Goal: Use online tool/utility: Utilize a website feature to perform a specific function

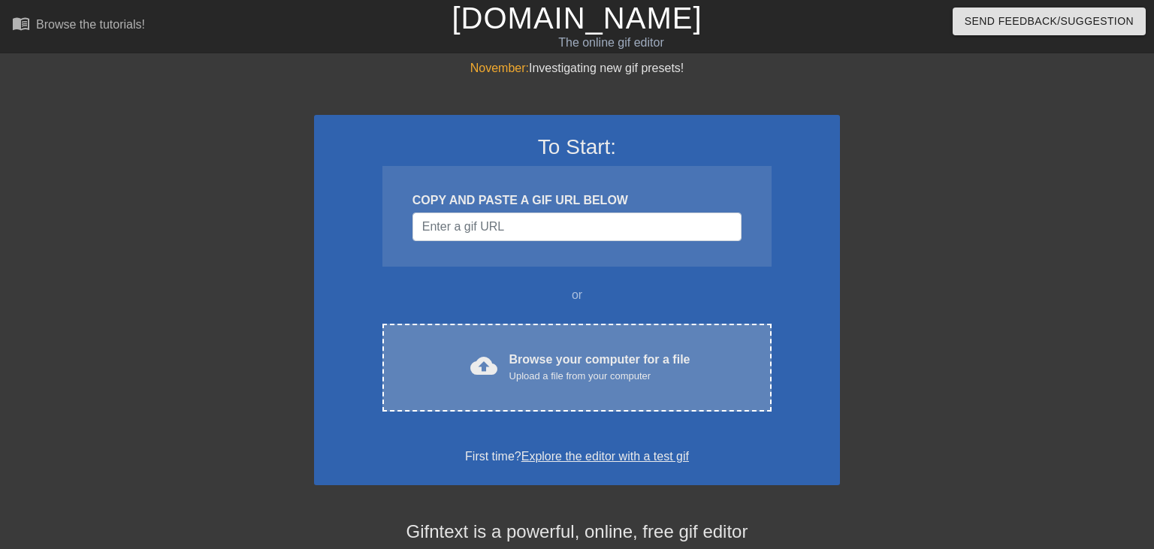
click at [636, 359] on div "Browse your computer for a file Upload a file from your computer" at bounding box center [599, 367] width 181 height 33
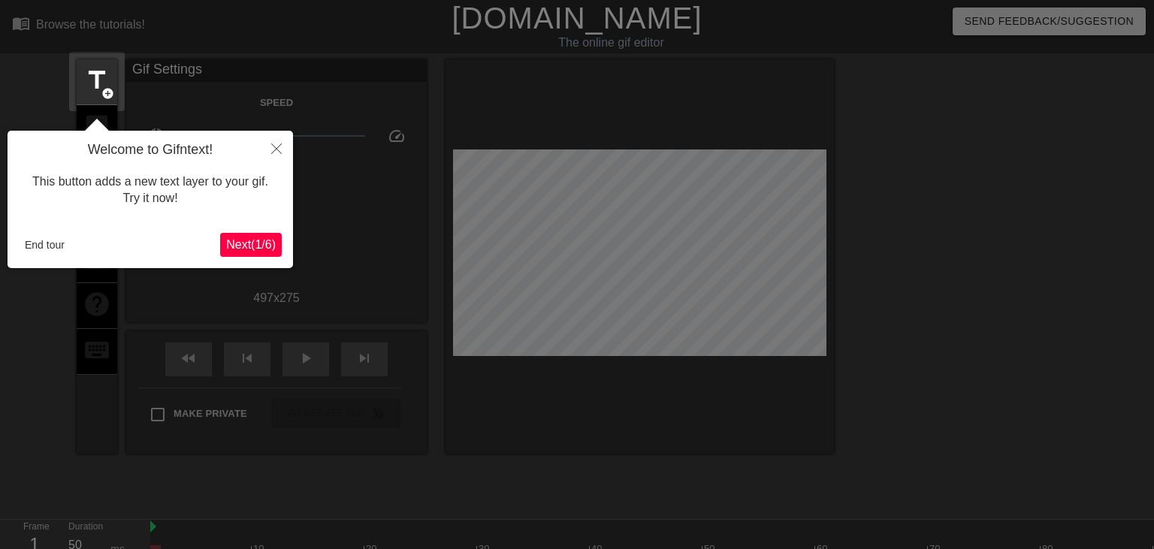
scroll to position [36, 0]
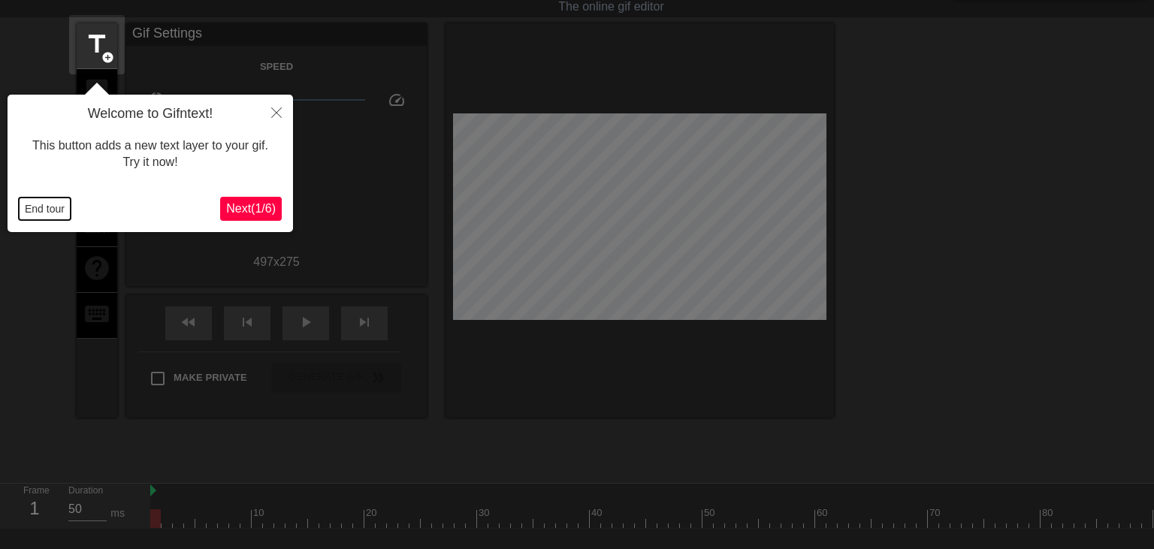
click at [47, 211] on button "End tour" at bounding box center [45, 209] width 52 height 23
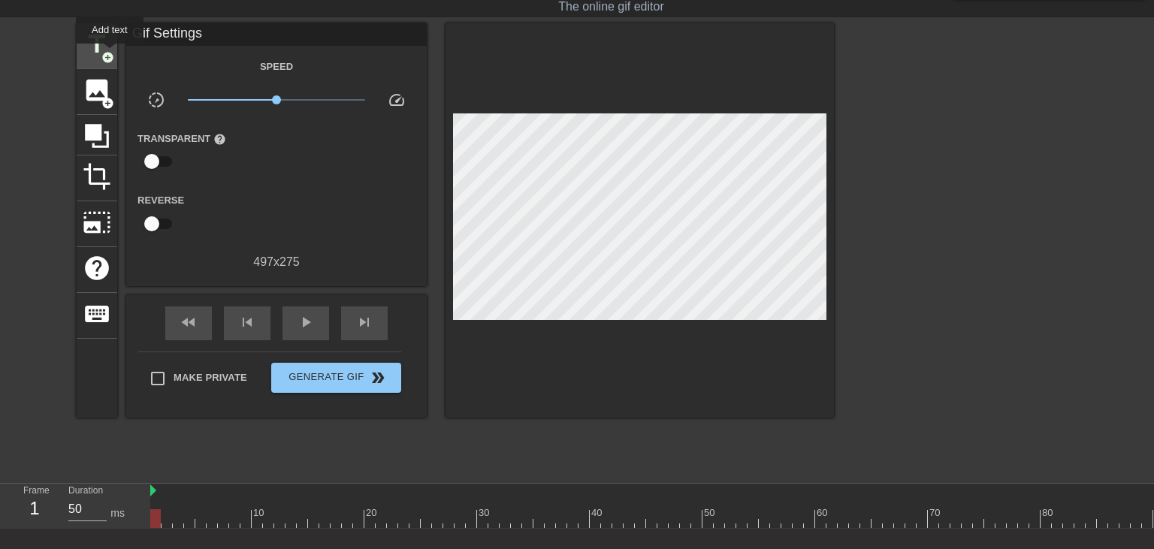
click at [110, 54] on span "add_circle" at bounding box center [107, 57] width 13 height 13
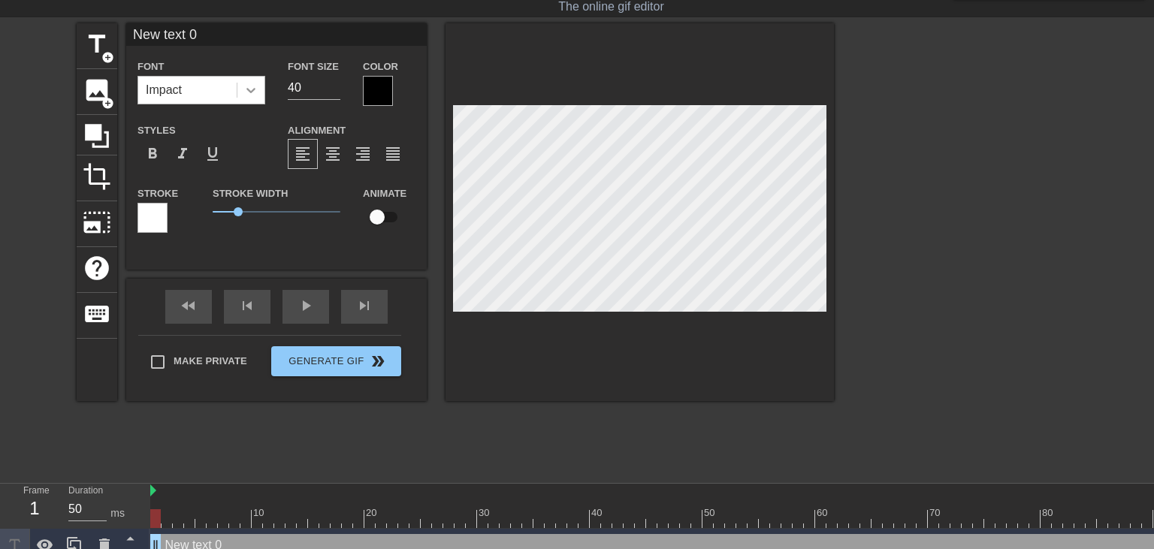
click at [256, 91] on icon at bounding box center [250, 90] width 15 height 15
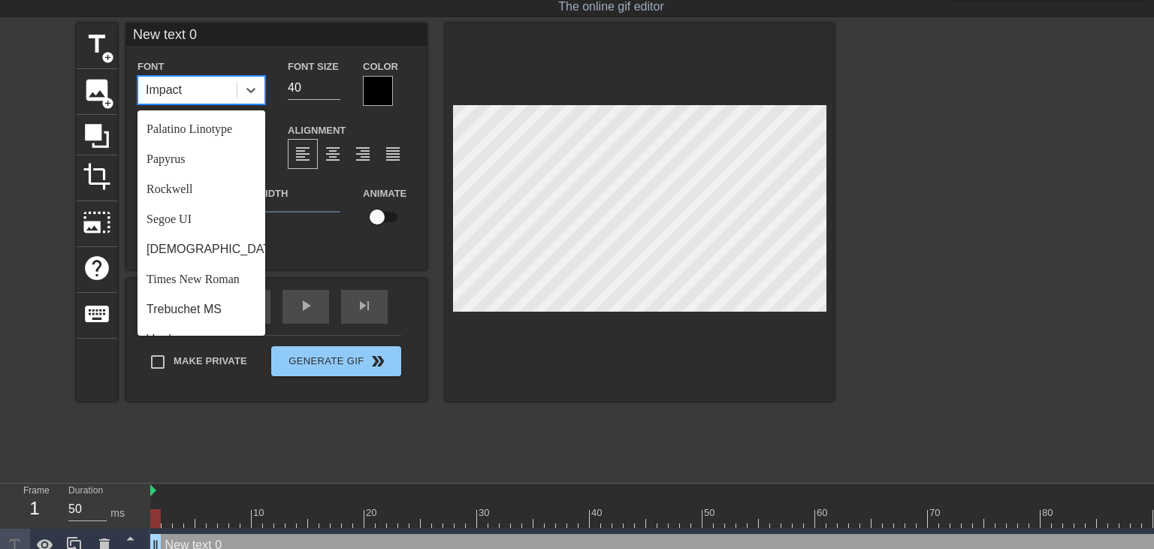
scroll to position [520, 0]
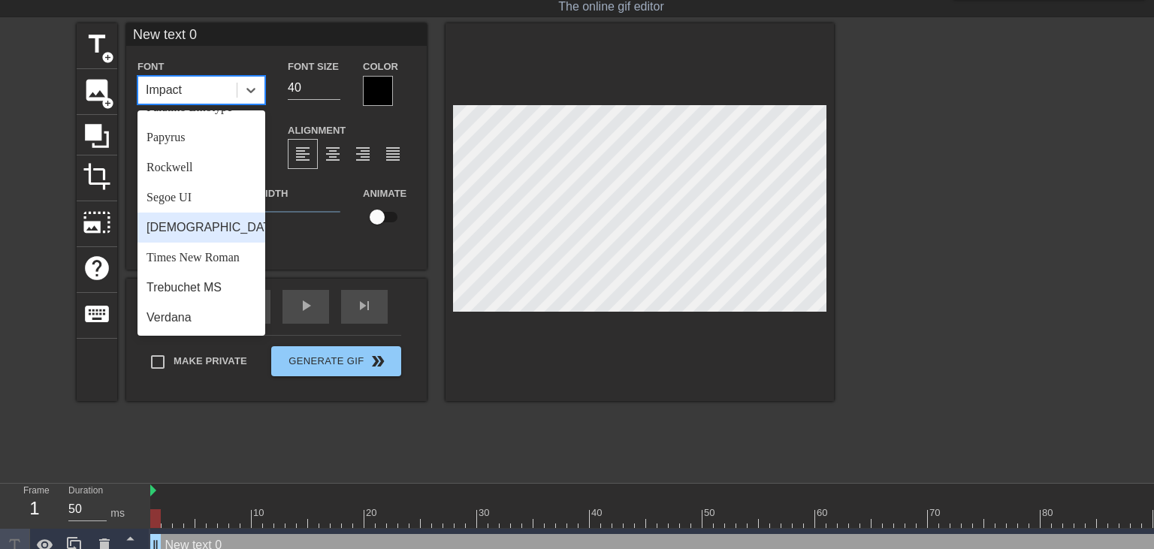
click at [188, 225] on div "[DEMOGRAPHIC_DATA]" at bounding box center [201, 228] width 128 height 30
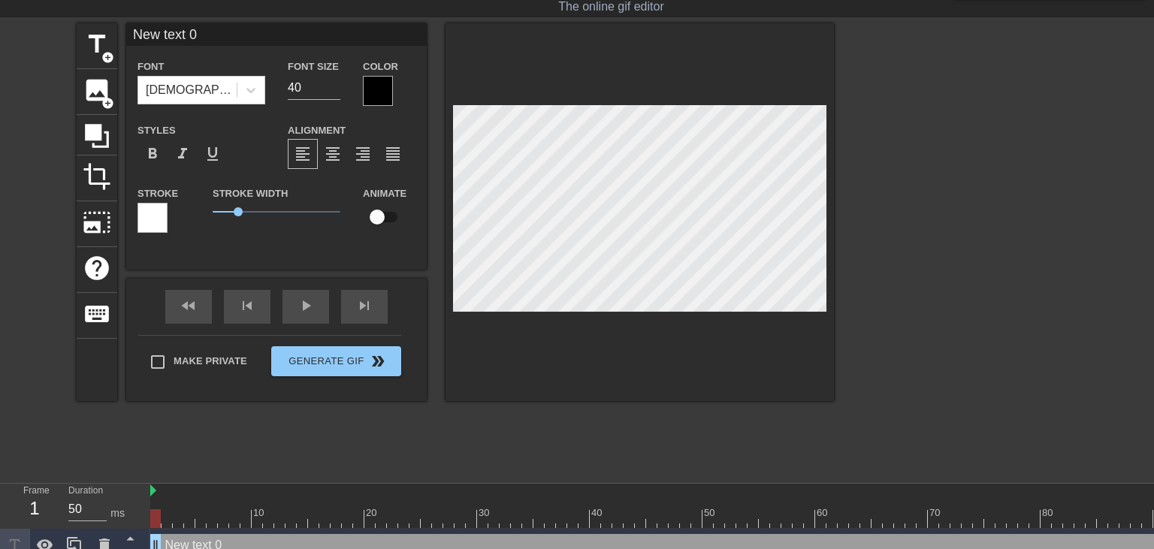
scroll to position [0, 2]
paste textarea "[DOMAIN_NAME]"
type input "[DOMAIN_NAME]"
type textarea "[DOMAIN_NAME]"
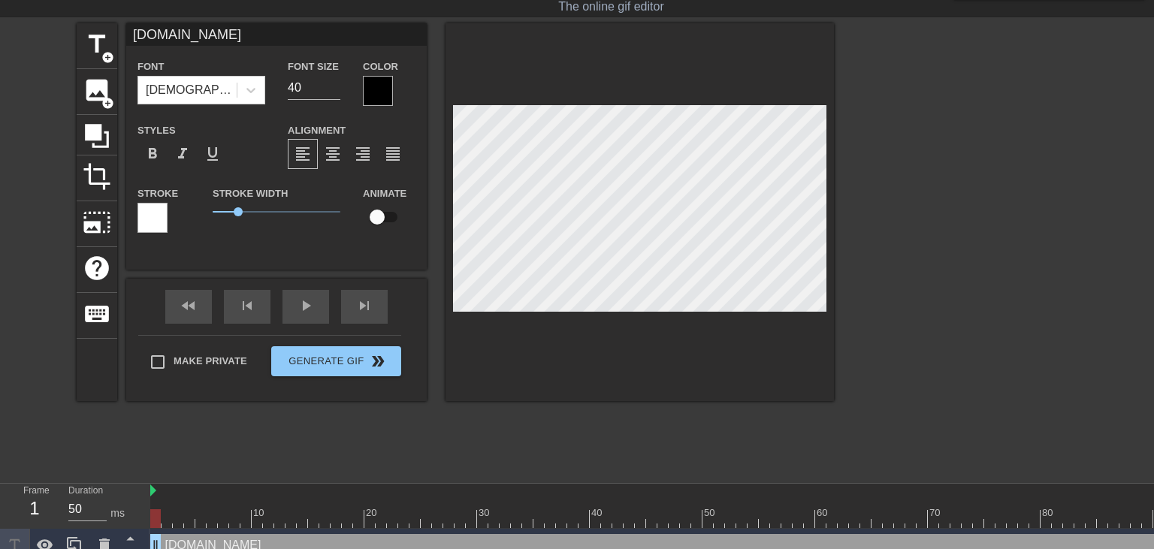
click at [386, 81] on div at bounding box center [378, 91] width 30 height 30
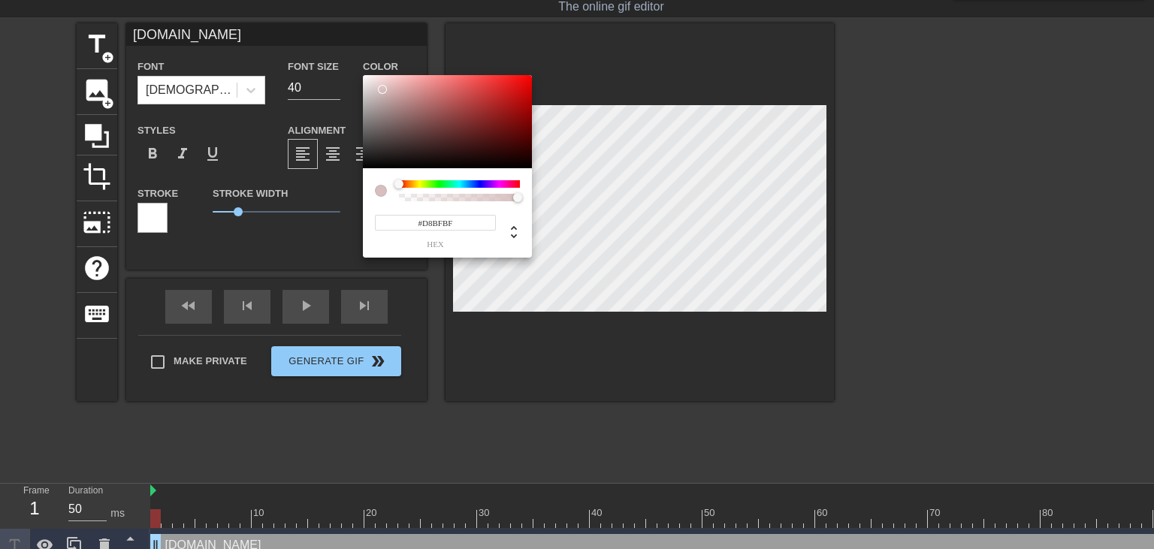
type input "#FFFFFF"
drag, startPoint x: 368, startPoint y: 77, endPoint x: 616, endPoint y: 109, distance: 250.0
click at [363, 75] on div at bounding box center [447, 121] width 169 height 93
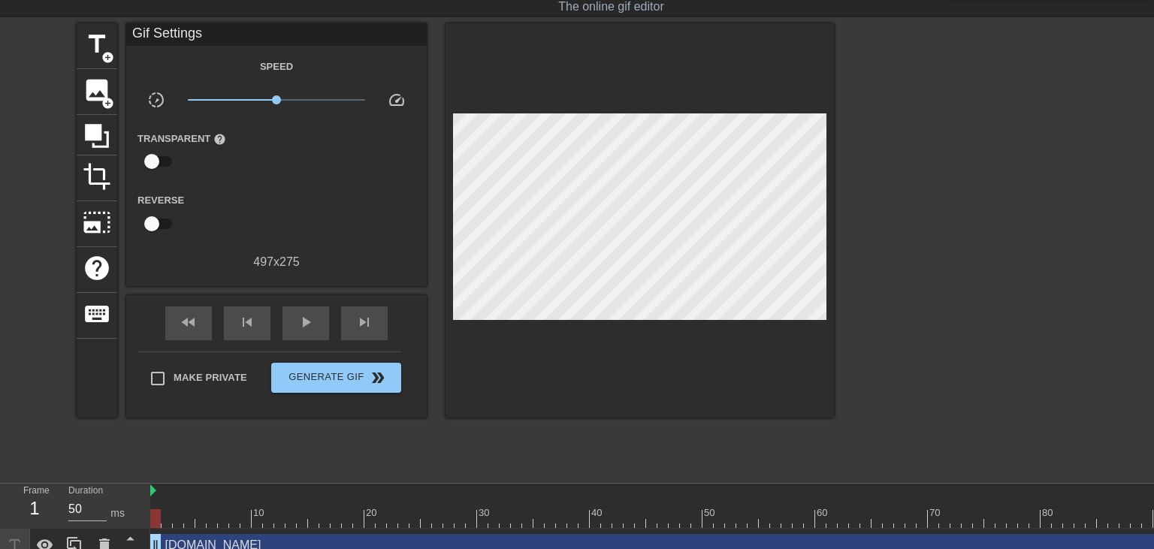
drag, startPoint x: 966, startPoint y: 179, endPoint x: 955, endPoint y: 182, distance: 11.7
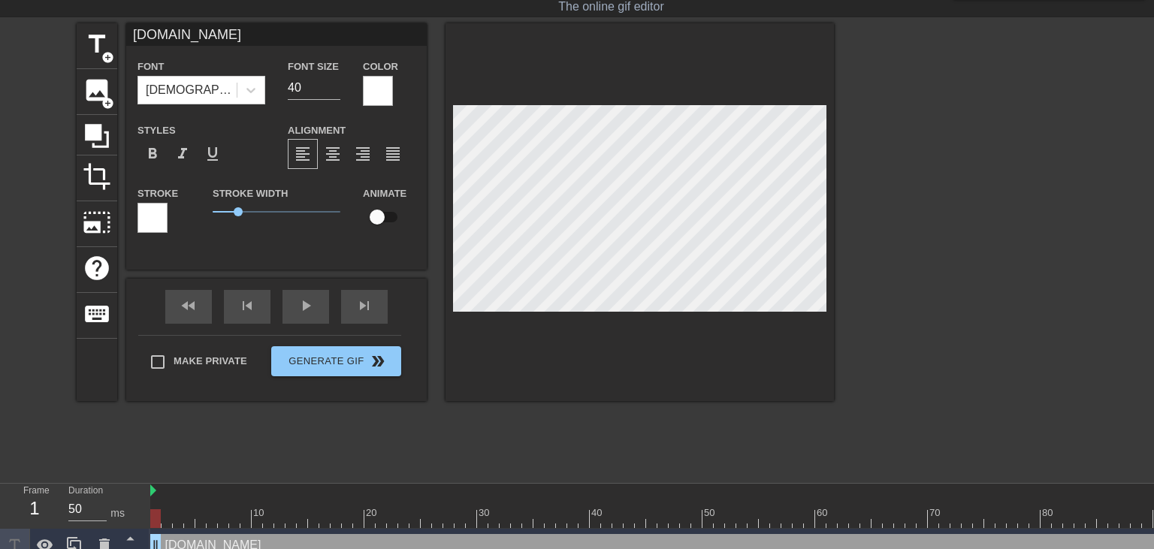
click at [891, 296] on div at bounding box center [964, 248] width 225 height 451
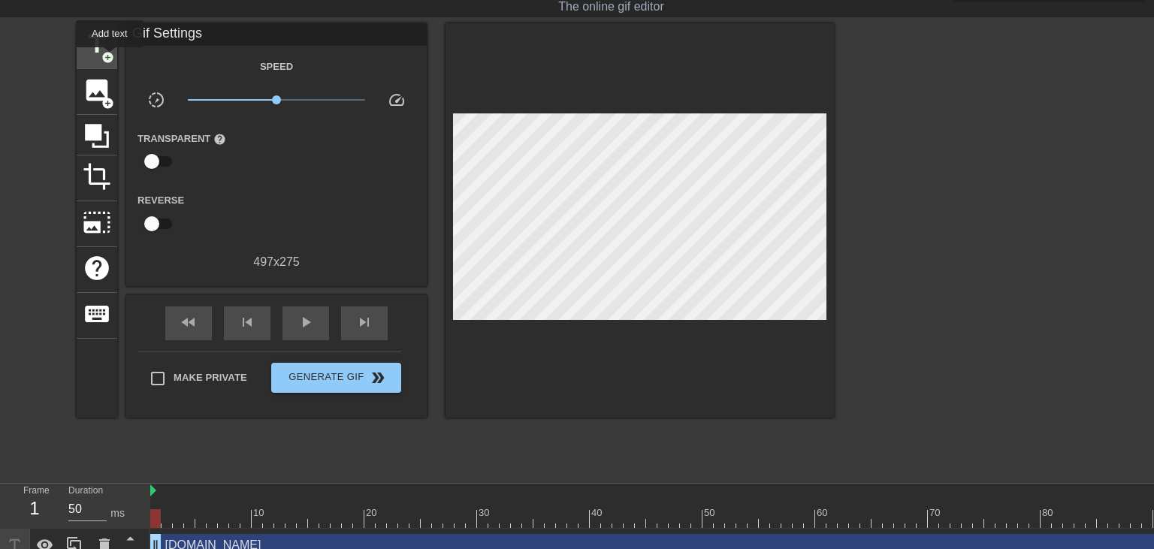
click at [110, 58] on span "add_circle" at bounding box center [107, 57] width 13 height 13
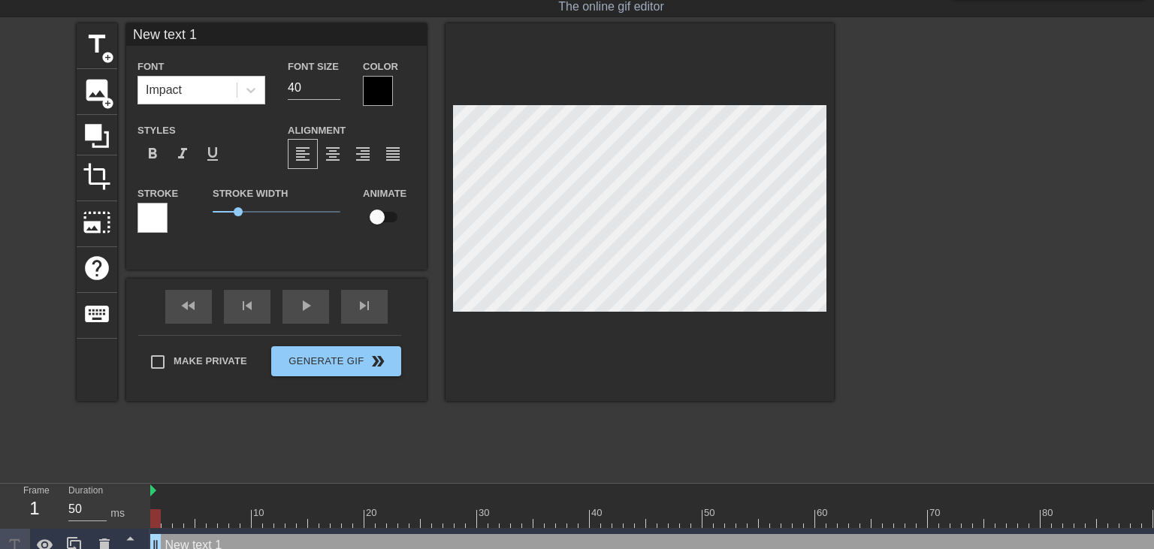
scroll to position [0, 2]
type input "F"
type textarea "F"
type input "Fe"
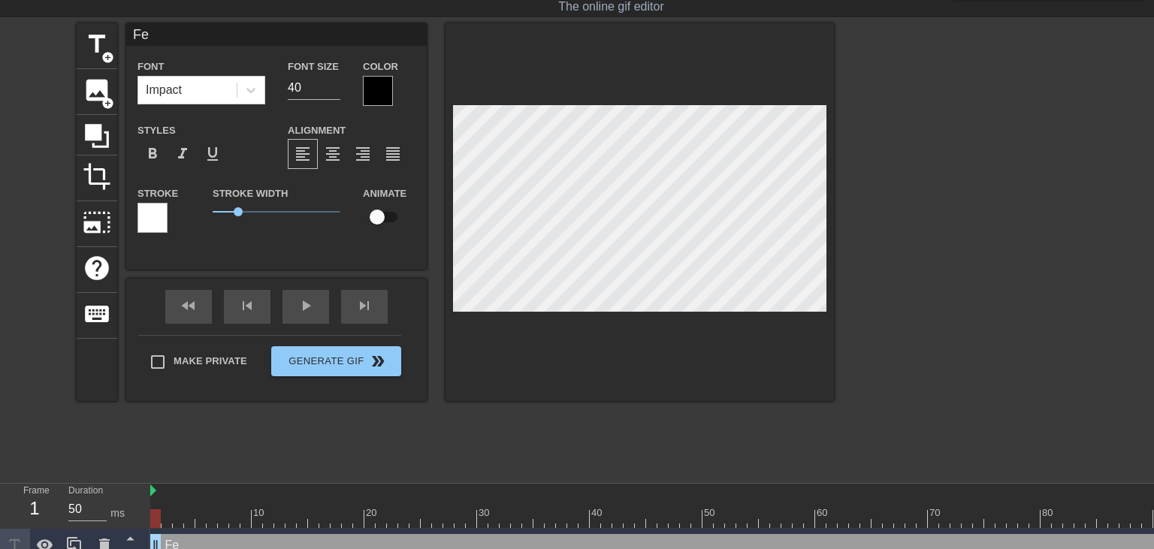
type textarea "Fe"
type input "Fee"
type textarea "Fee"
type input "Feel"
type textarea "Feel"
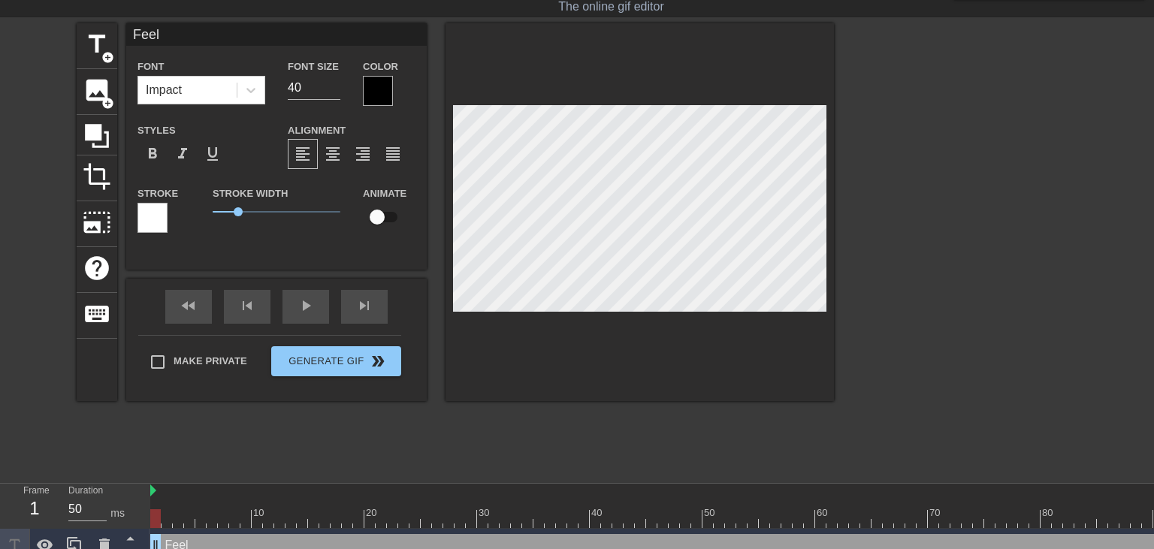
type input "Feels"
type textarea "Feels"
type input "Feels"
type textarea "Feels"
type input "Feels B"
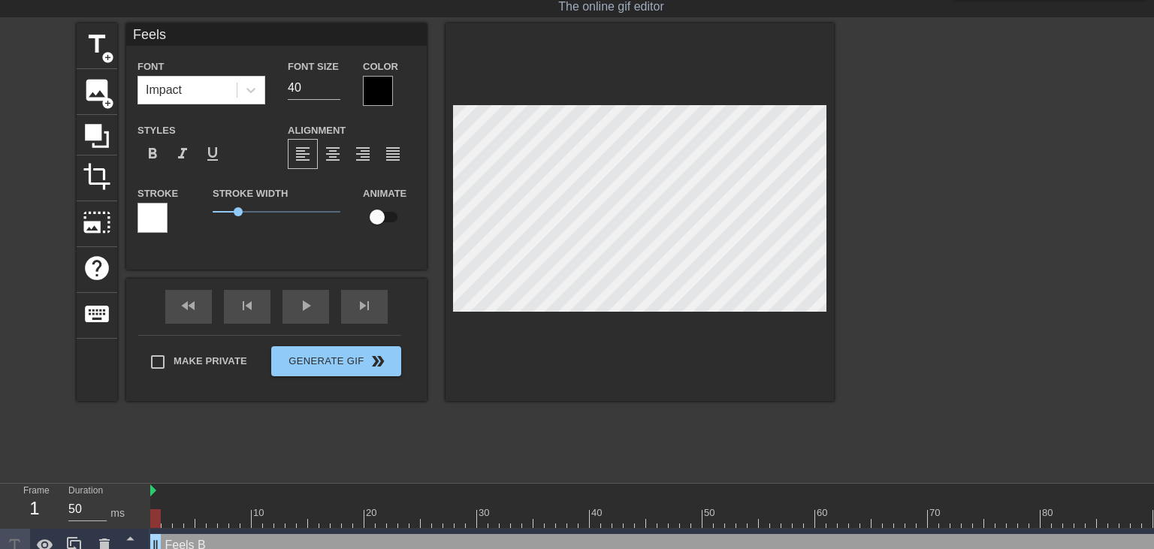
type textarea "Feels B"
type input "Feels Be"
type textarea "Feels Be"
type input "Feels Bet"
type textarea "Feels Bet"
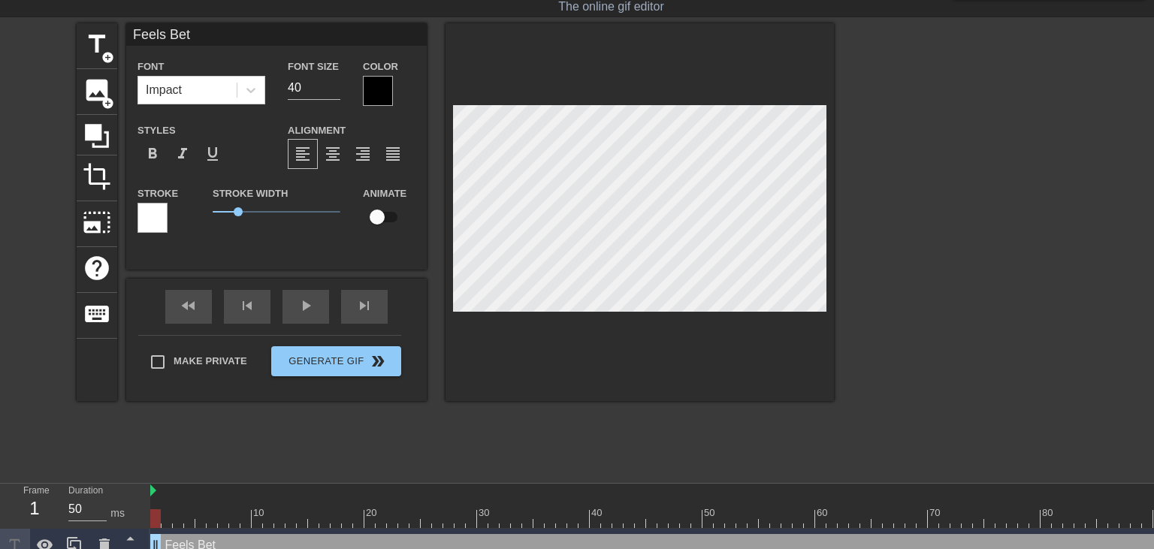
type input "Feels Bett"
type textarea "Feels Bett"
type input "Feels [PERSON_NAME]"
type textarea "Feels [PERSON_NAME]"
type input "Feels Better"
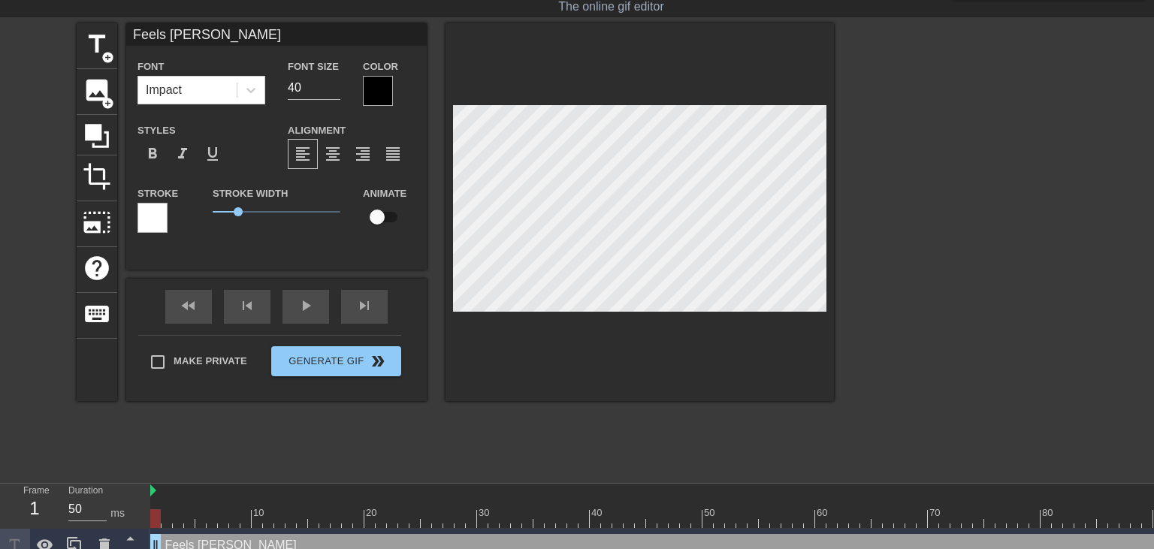
type textarea "Feels Better"
type input "Feels Better!"
type textarea "Feels Better!"
type input "Feels Better"
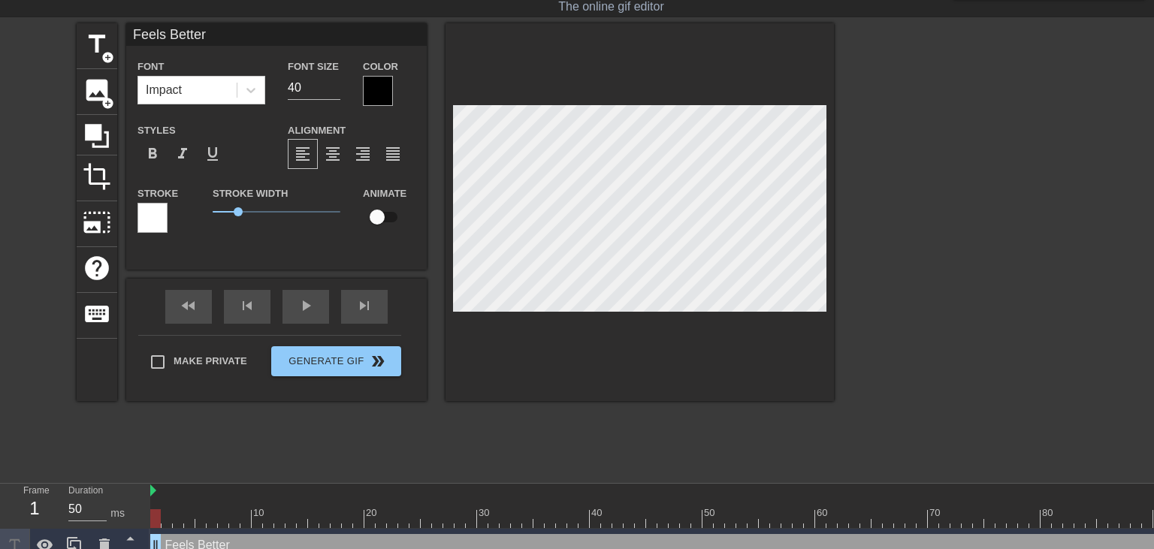
type textarea "Feels Better"
click at [376, 92] on div at bounding box center [378, 91] width 30 height 30
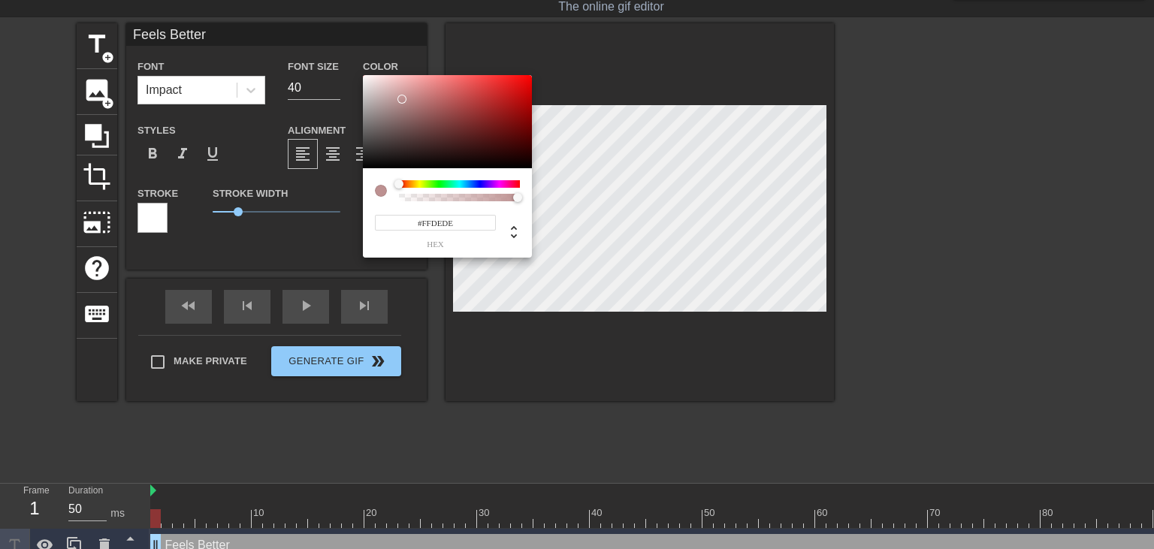
type input "#FFFFFF"
drag, startPoint x: 402, startPoint y: 98, endPoint x: 288, endPoint y: 67, distance: 117.5
click at [363, 75] on div at bounding box center [447, 121] width 169 height 93
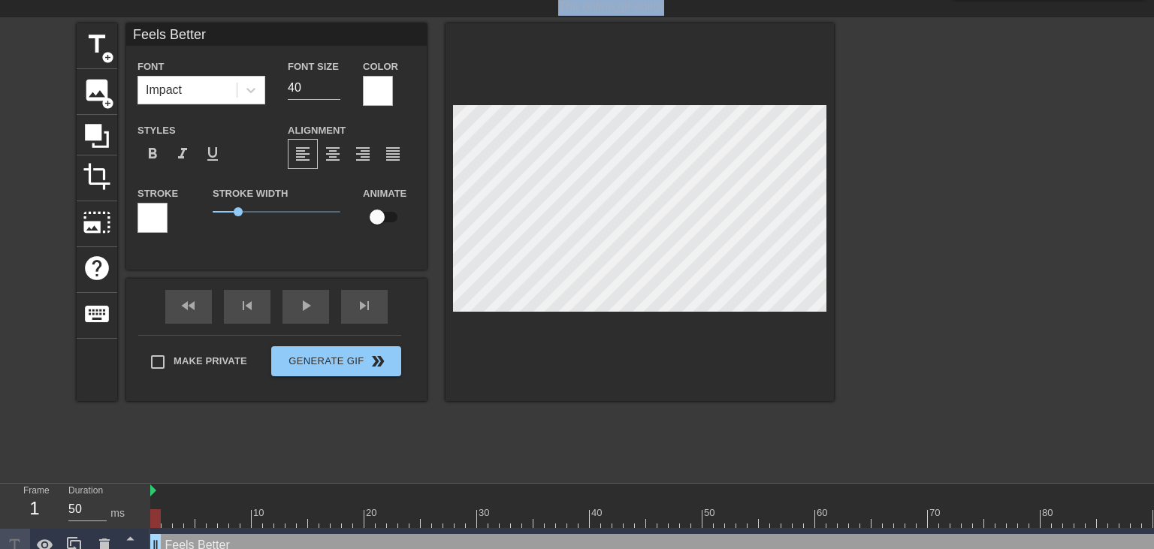
click at [156, 218] on div at bounding box center [152, 218] width 30 height 30
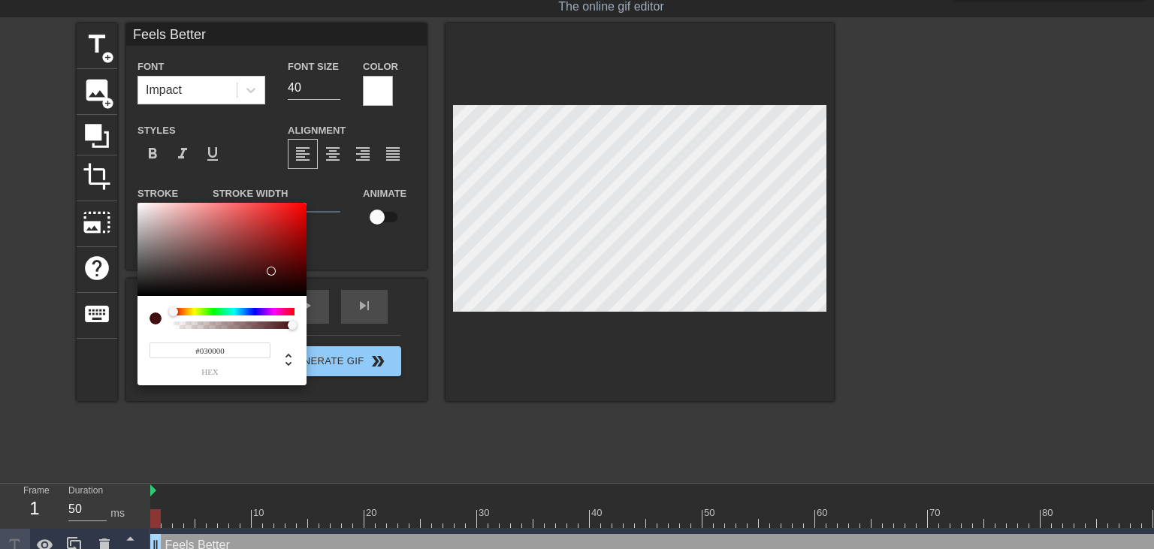
type input "#000000"
drag, startPoint x: 272, startPoint y: 275, endPoint x: 409, endPoint y: 346, distance: 153.9
click at [306, 296] on div at bounding box center [221, 249] width 169 height 93
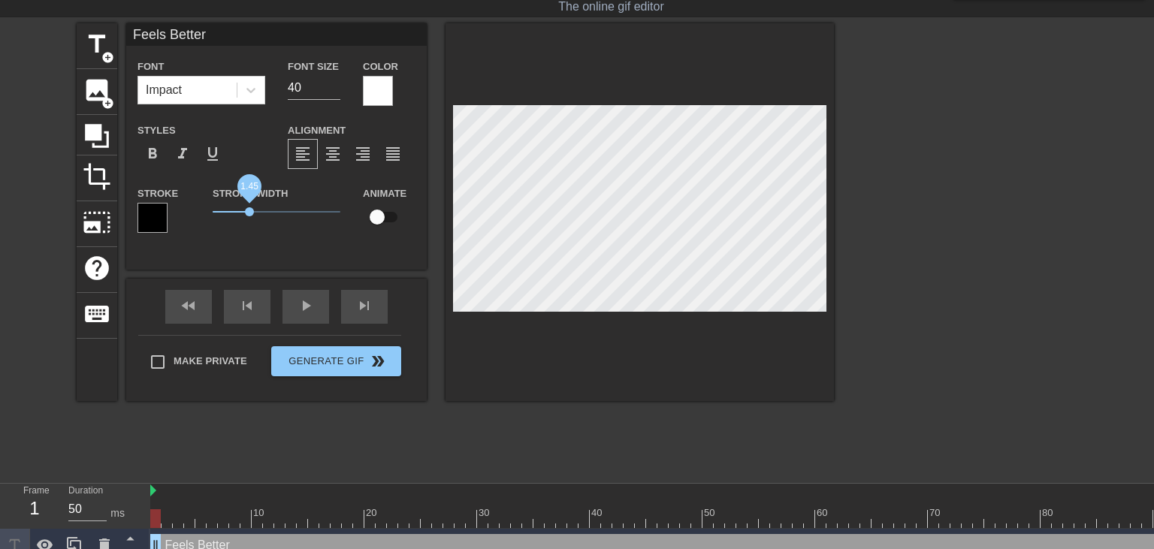
drag, startPoint x: 237, startPoint y: 213, endPoint x: 250, endPoint y: 215, distance: 13.0
click at [250, 215] on span "1.45" at bounding box center [249, 211] width 9 height 9
click at [676, 316] on div at bounding box center [639, 212] width 388 height 378
click at [941, 349] on div at bounding box center [964, 248] width 225 height 451
click at [966, 278] on div at bounding box center [964, 248] width 225 height 451
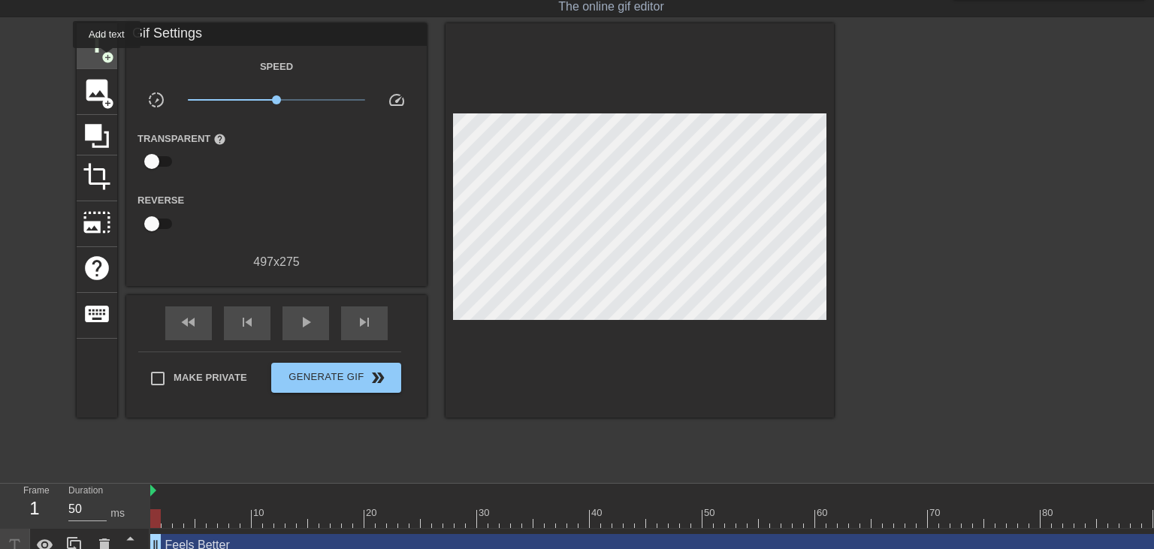
click at [107, 59] on span "add_circle" at bounding box center [107, 57] width 13 height 13
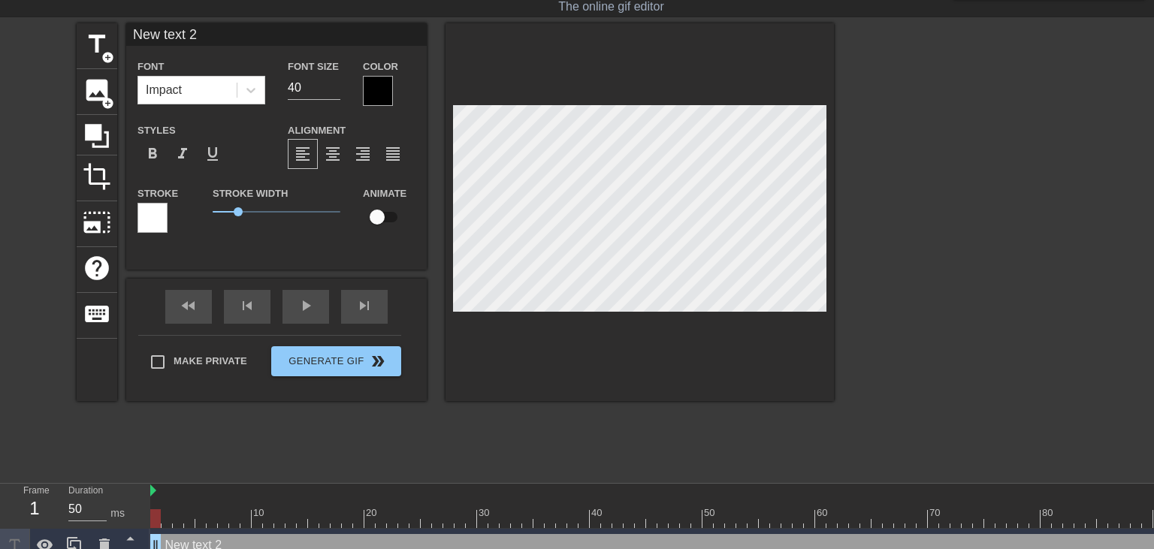
scroll to position [0, 2]
type input "B"
type textarea "B"
type input "BB"
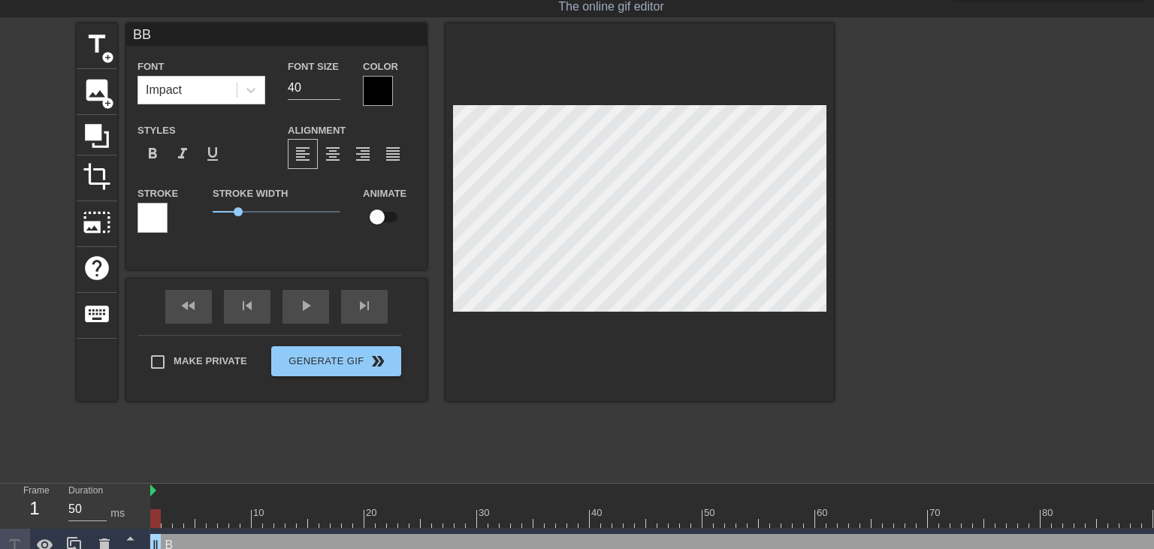
type textarea "BB"
type input "BBC"
type textarea "BBC"
type input "BBC"
type textarea "BBC"
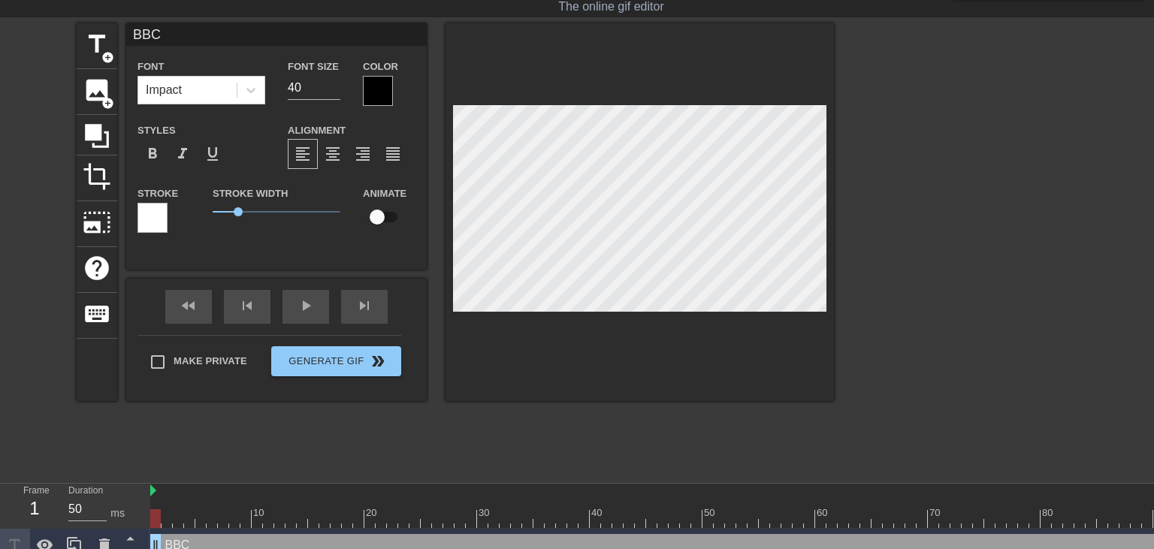
scroll to position [1, 0]
type input "BBCP"
type textarea "BBC P"
type input "BBCPO"
type textarea "BBC PO"
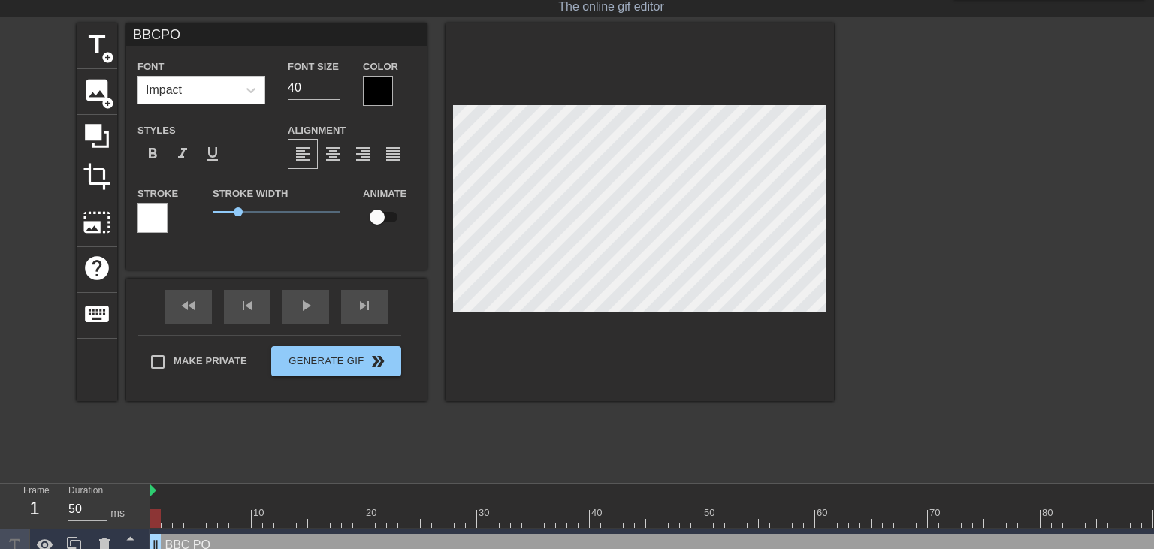
type input "BBCPOR"
type textarea "BBC POR"
type input "BBCPORN"
type textarea "BBC PORN"
type input "BBCPORN"
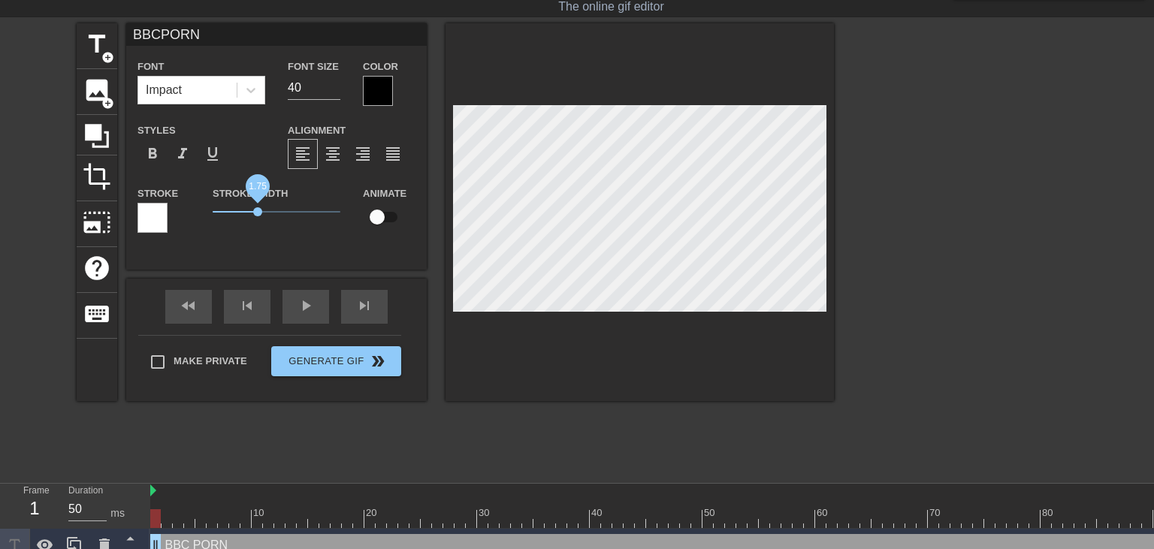
drag, startPoint x: 234, startPoint y: 209, endPoint x: 258, endPoint y: 213, distance: 24.3
click at [258, 213] on span "1.75" at bounding box center [277, 212] width 128 height 18
click at [362, 159] on span "format_align_right" at bounding box center [363, 154] width 18 height 18
click at [896, 201] on div at bounding box center [964, 248] width 225 height 451
click at [789, 336] on div at bounding box center [639, 212] width 388 height 378
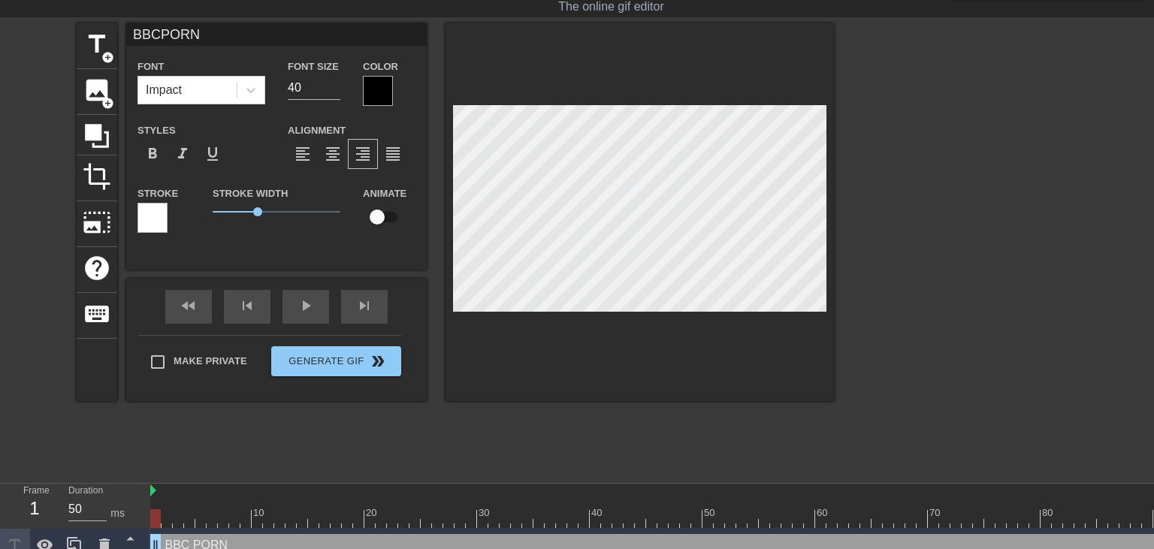
scroll to position [0, 0]
type textarea "BBCPORN"
type input "BBC PORN"
type textarea "BBC PORN"
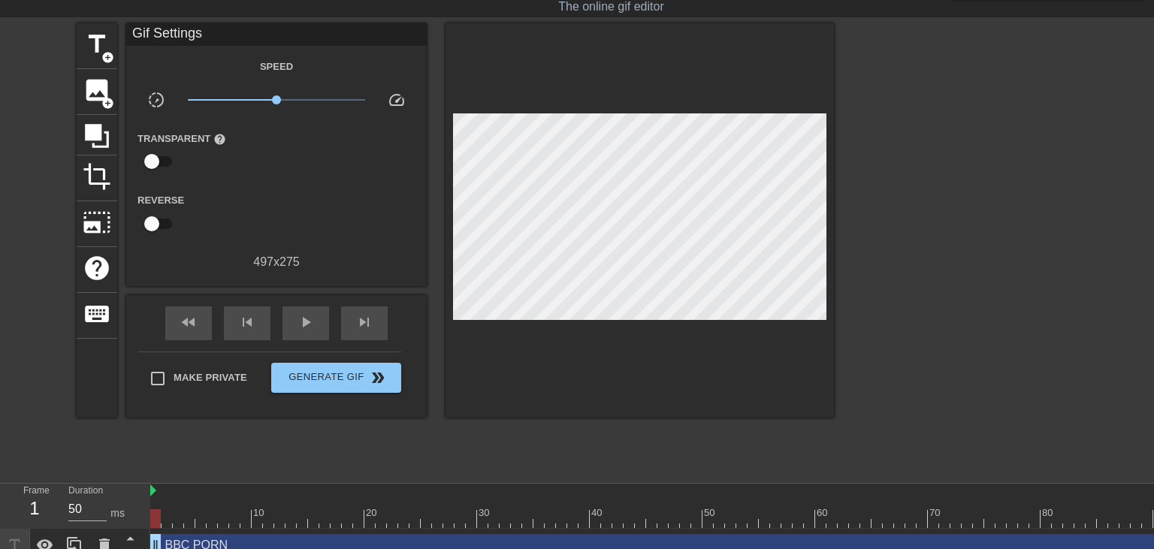
click at [865, 223] on div at bounding box center [964, 248] width 225 height 451
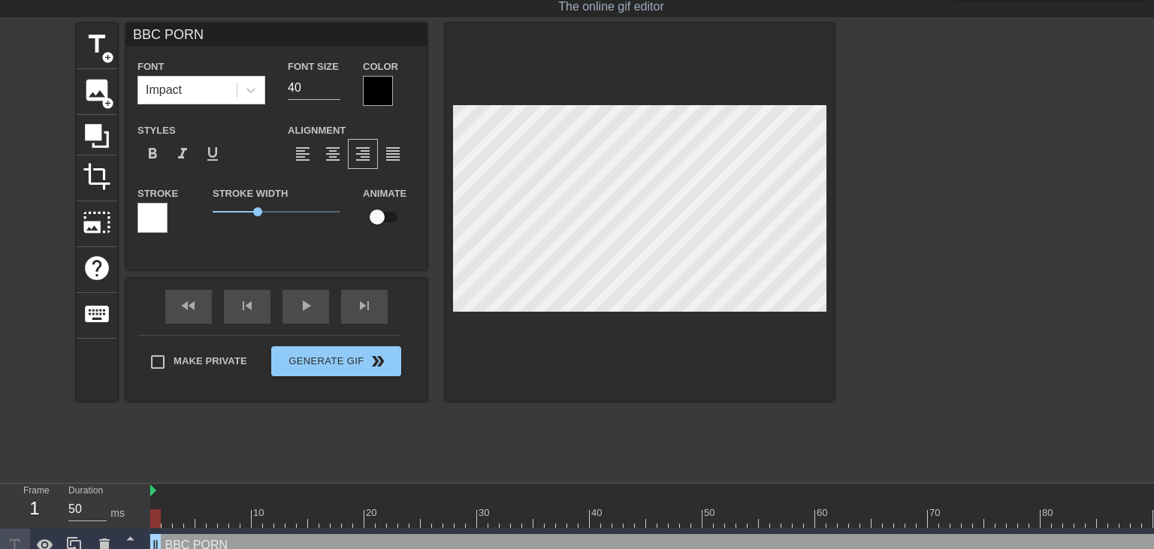
click at [879, 161] on div at bounding box center [964, 248] width 225 height 451
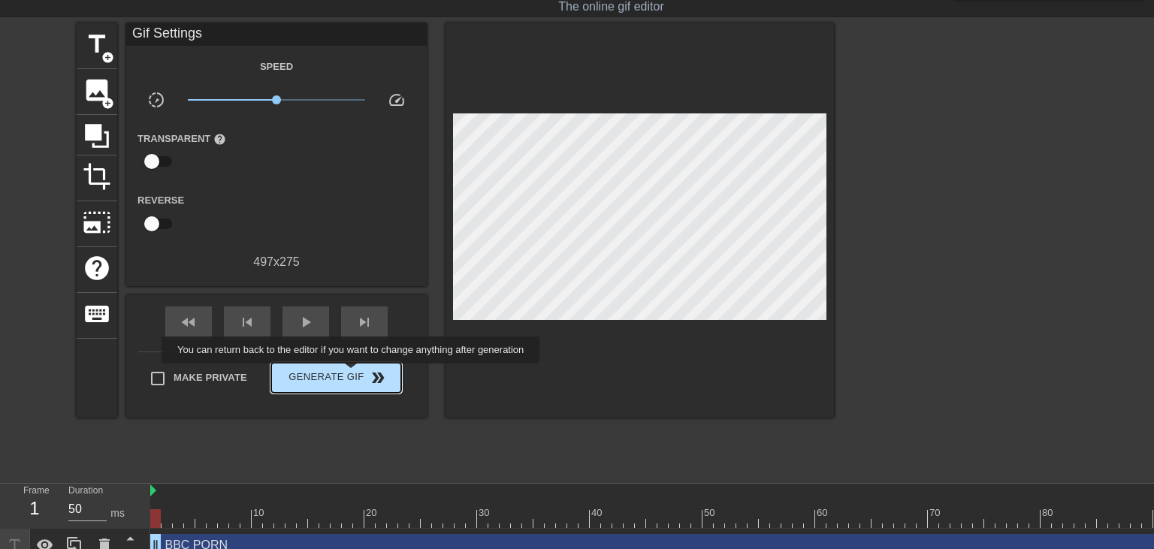
click at [352, 374] on span "Generate Gif double_arrow" at bounding box center [336, 378] width 118 height 18
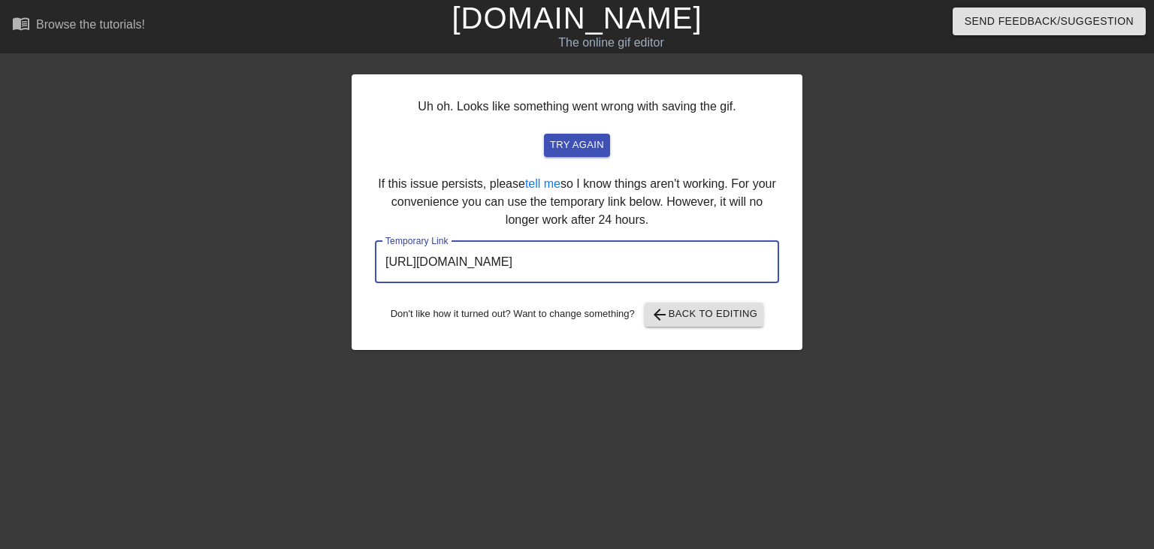
drag, startPoint x: 698, startPoint y: 256, endPoint x: 371, endPoint y: 261, distance: 326.8
click at [375, 261] on input "[URL][DOMAIN_NAME]" at bounding box center [577, 262] width 404 height 42
